Goal: Task Accomplishment & Management: Manage account settings

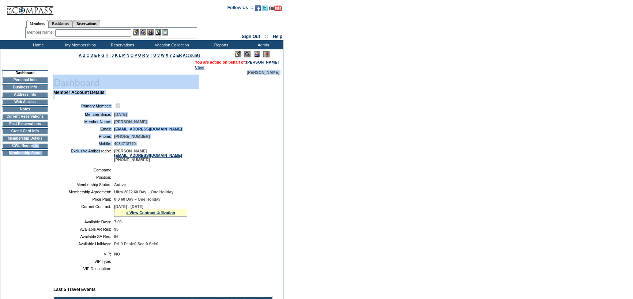
drag, startPoint x: 33, startPoint y: 150, endPoint x: 69, endPoint y: 151, distance: 36.9
click at [57, 155] on td "Exclusive Ambassador:" at bounding box center [83, 155] width 55 height 13
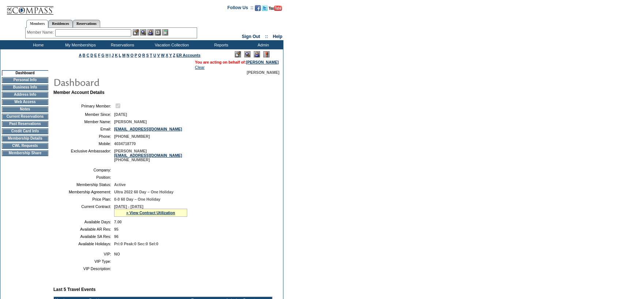
click at [40, 117] on td "Current Reservations" at bounding box center [25, 117] width 46 height 6
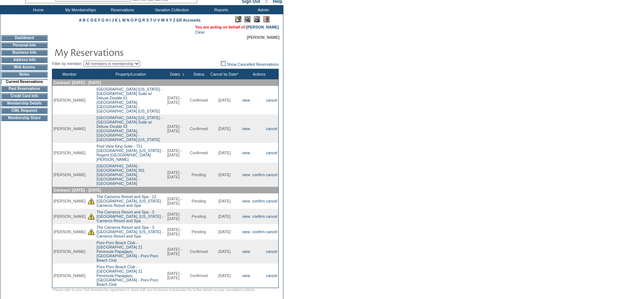
scroll to position [71, 0]
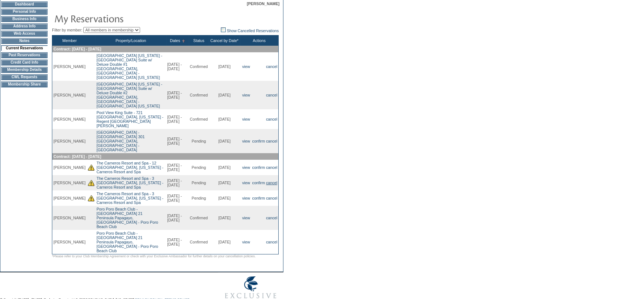
click at [270, 181] on link "cancel" at bounding box center [271, 183] width 11 height 4
